Goal: Task Accomplishment & Management: Manage account settings

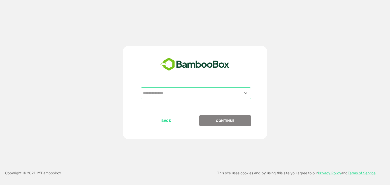
click at [181, 96] on input "text" at bounding box center [196, 94] width 108 height 10
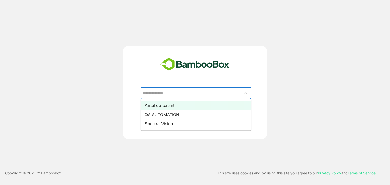
click at [178, 110] on li "Airtel qa tenant" at bounding box center [196, 105] width 110 height 9
type input "**********"
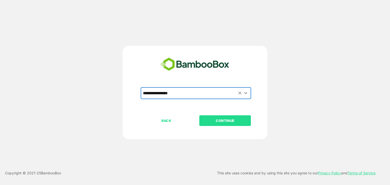
click at [222, 119] on p "CONTINUE" at bounding box center [225, 121] width 51 height 6
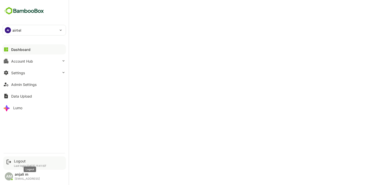
drag, startPoint x: 23, startPoint y: 162, endPoint x: 26, endPoint y: 160, distance: 4.0
click at [23, 162] on div "Logout" at bounding box center [30, 161] width 32 height 4
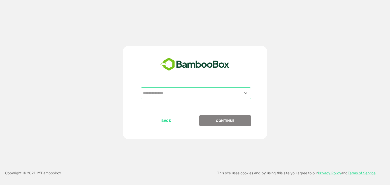
click at [181, 94] on input "text" at bounding box center [196, 94] width 108 height 10
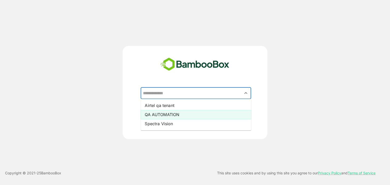
click at [171, 114] on li "QA AUTOMATION" at bounding box center [196, 114] width 110 height 9
type input "**********"
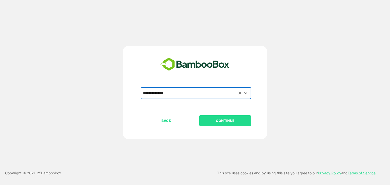
click at [221, 124] on button "CONTINUE" at bounding box center [224, 120] width 51 height 11
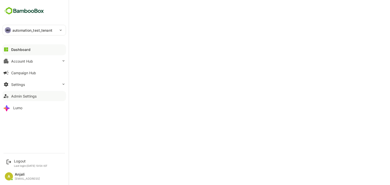
click at [24, 99] on button "Admin Settings" at bounding box center [34, 96] width 63 height 10
